Goal: Entertainment & Leisure: Consume media (video, audio)

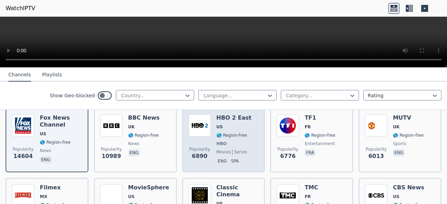
scroll to position [84, 0]
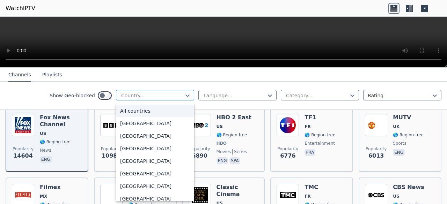
click at [172, 97] on div at bounding box center [152, 95] width 64 height 7
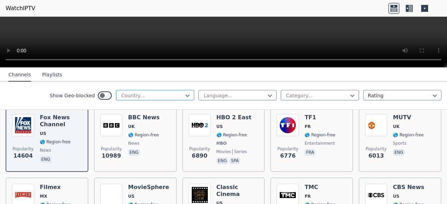
click at [163, 92] on div "Country..." at bounding box center [155, 95] width 78 height 10
type input "***"
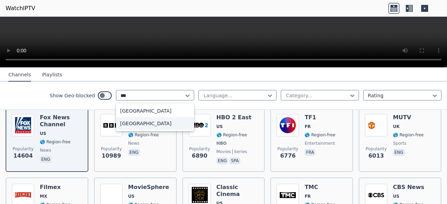
click at [151, 124] on div "[GEOGRAPHIC_DATA]" at bounding box center [155, 123] width 78 height 13
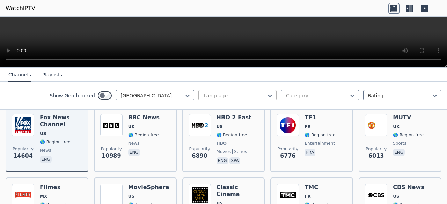
click at [254, 97] on div at bounding box center [235, 95] width 64 height 7
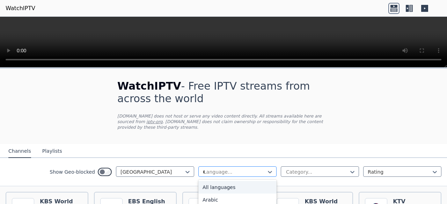
type input "**"
click at [226, 181] on div "English" at bounding box center [237, 187] width 78 height 13
click at [316, 167] on div "Category..." at bounding box center [320, 172] width 78 height 10
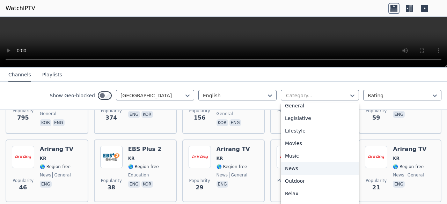
scroll to position [155, 0]
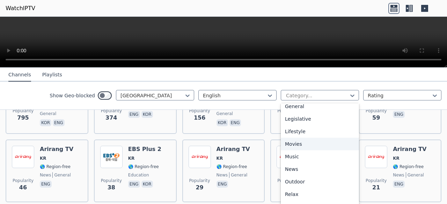
click at [306, 143] on div "Movies" at bounding box center [320, 144] width 78 height 13
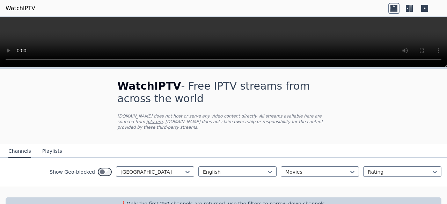
scroll to position [11, 0]
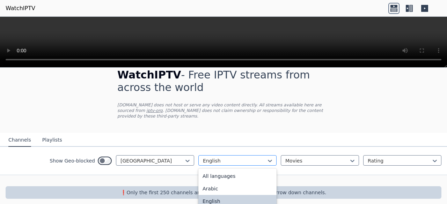
click at [249, 159] on div "English" at bounding box center [237, 160] width 78 height 10
click at [237, 171] on div "All languages" at bounding box center [237, 176] width 78 height 13
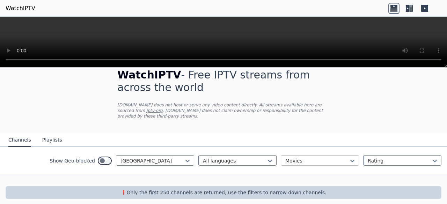
click at [322, 155] on div "Movies" at bounding box center [320, 160] width 78 height 10
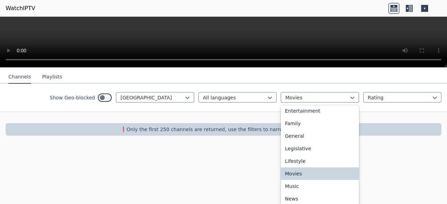
scroll to position [127, 0]
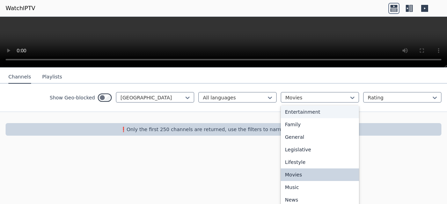
click at [303, 110] on div "Entertainment" at bounding box center [320, 112] width 78 height 13
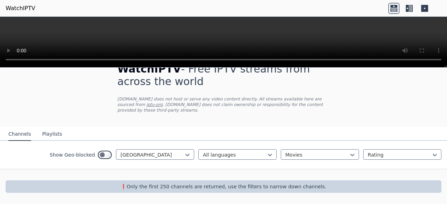
scroll to position [11, 0]
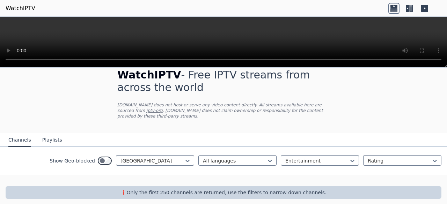
click at [54, 136] on button "Playlists" at bounding box center [52, 140] width 20 height 13
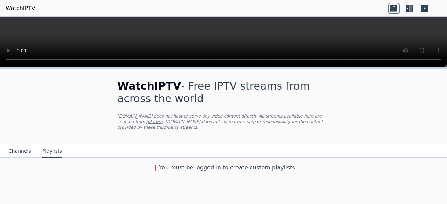
click at [22, 145] on button "Channels" at bounding box center [19, 151] width 23 height 13
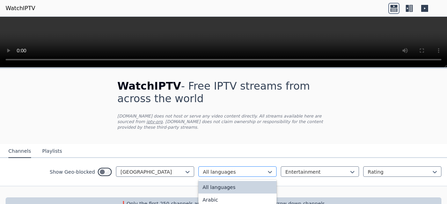
click at [234, 169] on div at bounding box center [235, 172] width 64 height 7
click at [220, 181] on div "All languages" at bounding box center [237, 187] width 78 height 13
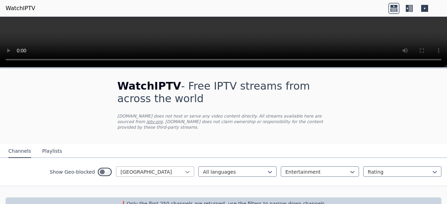
click at [185, 169] on icon at bounding box center [187, 172] width 7 height 7
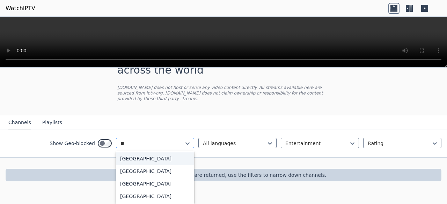
type input "***"
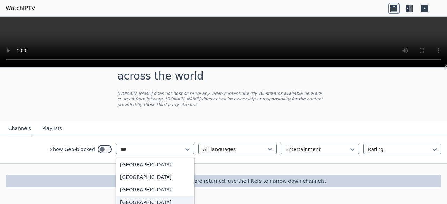
click at [134, 196] on div "[GEOGRAPHIC_DATA]" at bounding box center [155, 202] width 78 height 13
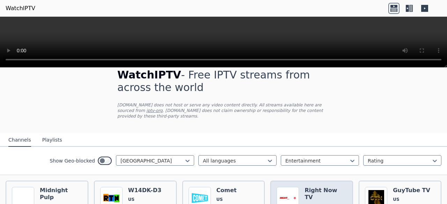
scroll to position [74, 0]
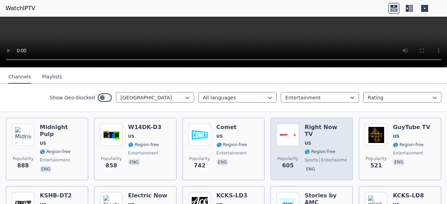
click at [323, 152] on div "Right Now TV US 🌎 Region-free sports entertainment eng" at bounding box center [325, 149] width 42 height 50
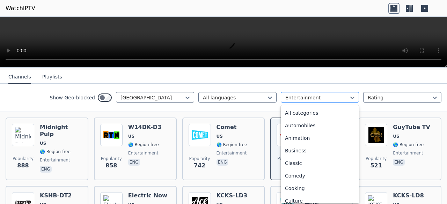
click at [313, 95] on div at bounding box center [317, 97] width 64 height 7
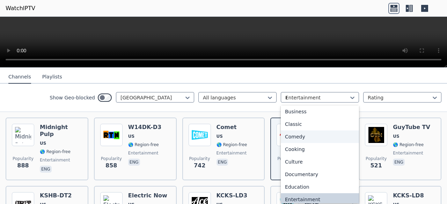
scroll to position [1, 0]
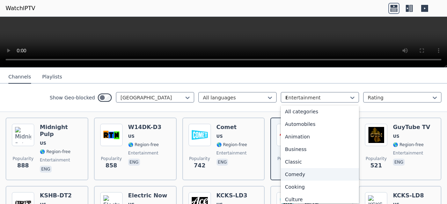
type input "**"
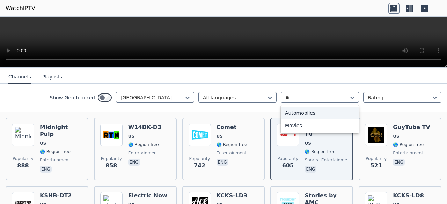
scroll to position [0, 0]
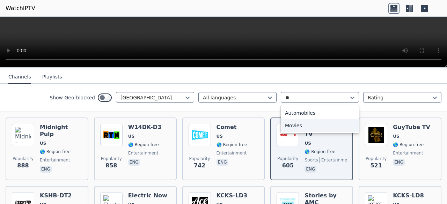
click at [290, 126] on div "Movies" at bounding box center [320, 125] width 78 height 13
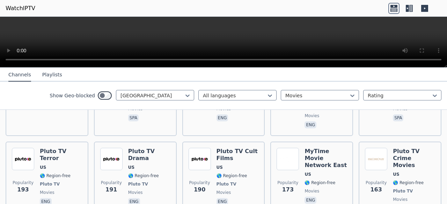
scroll to position [438, 0]
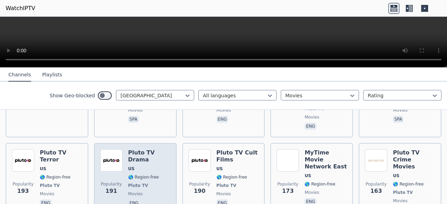
click at [159, 149] on div "Pluto TV Drama US 🌎 Region-free Pluto TV movies eng" at bounding box center [149, 182] width 42 height 66
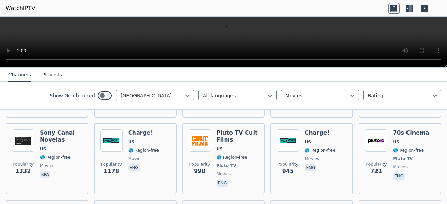
scroll to position [140, 0]
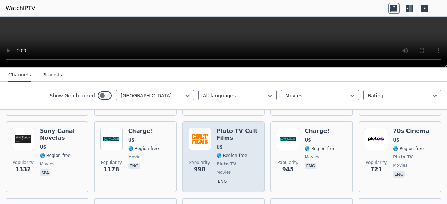
click at [227, 136] on h6 "Pluto TV Cult Films" at bounding box center [237, 135] width 42 height 14
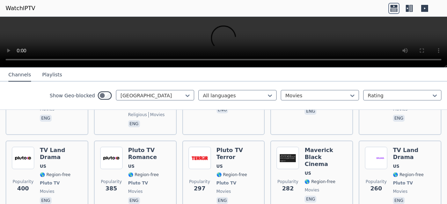
scroll to position [282, 0]
